Goal: Task Accomplishment & Management: Complete application form

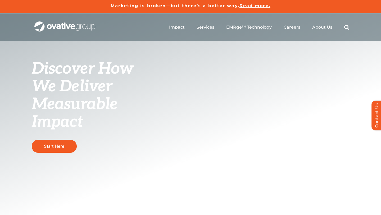
click at [280, 28] on ul "Impact Expert Insights Case Studies Awards & Press Services Media Measurement C…" at bounding box center [259, 27] width 180 height 17
click at [290, 27] on span "Careers" at bounding box center [292, 26] width 17 height 5
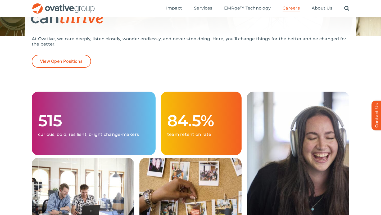
scroll to position [103, 0]
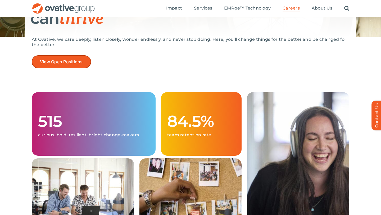
click at [56, 61] on span "View Open Positions" at bounding box center [61, 61] width 43 height 5
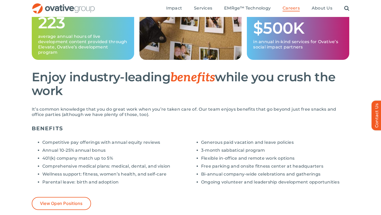
scroll to position [339, 0]
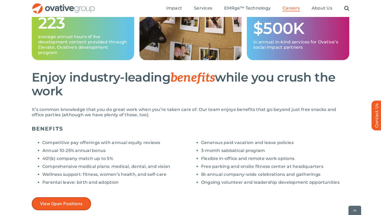
click at [86, 203] on link "View Open Positions" at bounding box center [61, 203] width 59 height 13
